Goal: Task Accomplishment & Management: Use online tool/utility

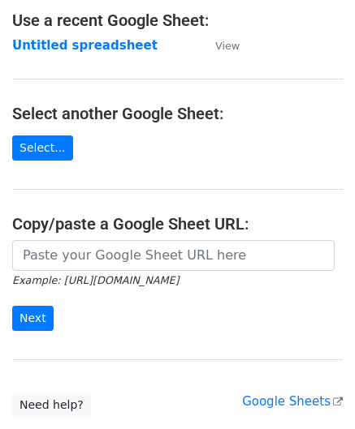
scroll to position [162, 0]
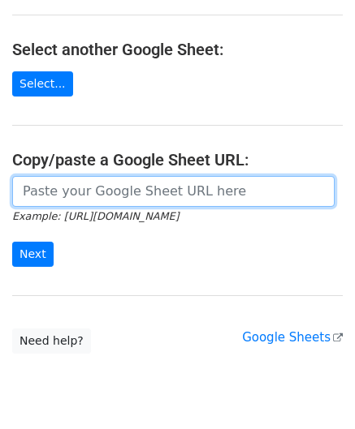
click at [75, 199] on input "url" at bounding box center [173, 191] width 322 height 31
paste input "https://docs.google.com/spreadsheets/d/1bRSAEWKQ6FwrblUgOK5A92uX1rgrTzwFMcjCAt2…"
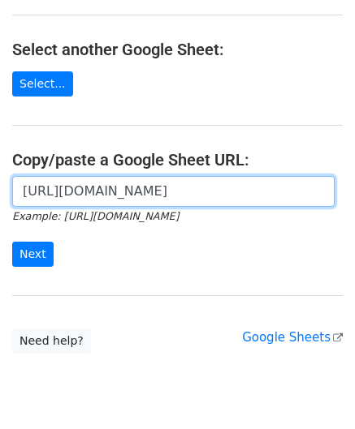
scroll to position [0, 360]
type input "https://docs.google.com/spreadsheets/d/1bRSAEWKQ6FwrblUgOK5A92uX1rgrTzwFMcjCAt2…"
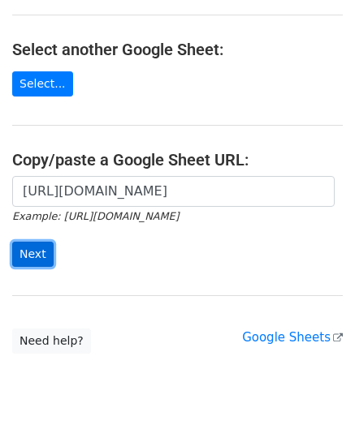
click at [36, 256] on input "Next" at bounding box center [32, 254] width 41 height 25
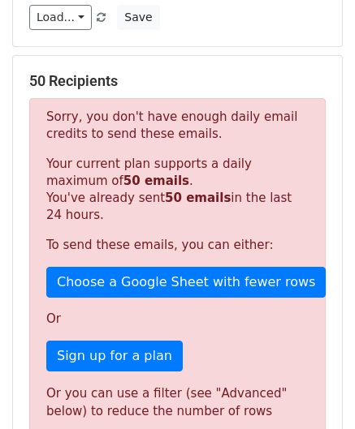
scroll to position [539, 0]
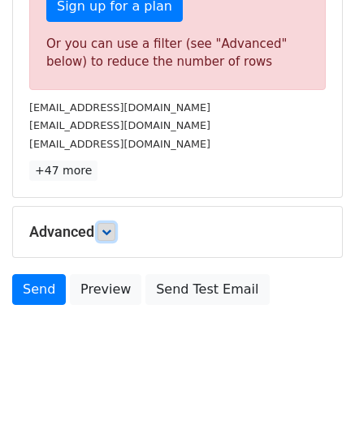
click at [103, 224] on link at bounding box center [106, 232] width 18 height 18
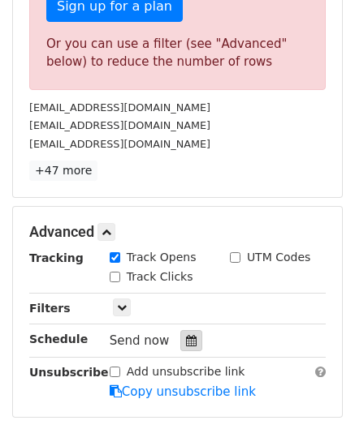
click at [180, 330] on div at bounding box center [191, 340] width 22 height 21
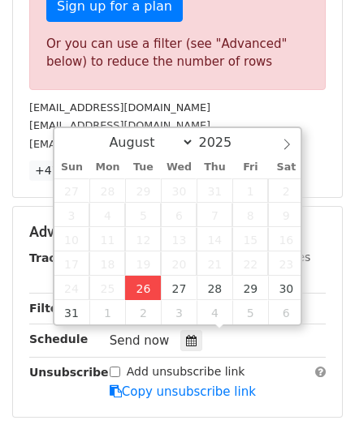
type input "[DATE] 12:00"
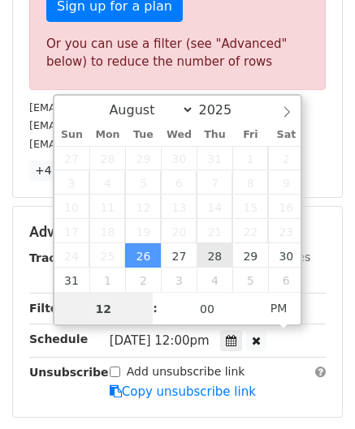
paste input "4"
type input "4"
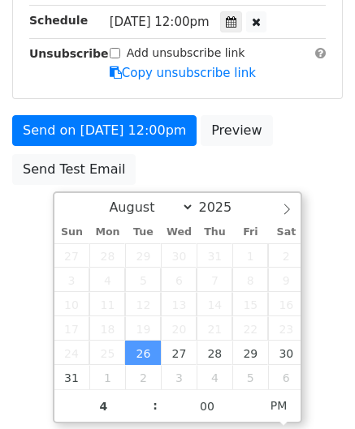
type input "[DATE] 16:00"
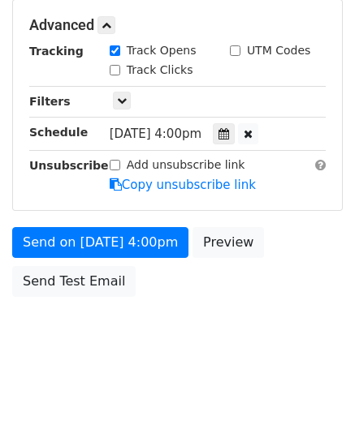
scroll to position [744, 0]
